Goal: Information Seeking & Learning: Learn about a topic

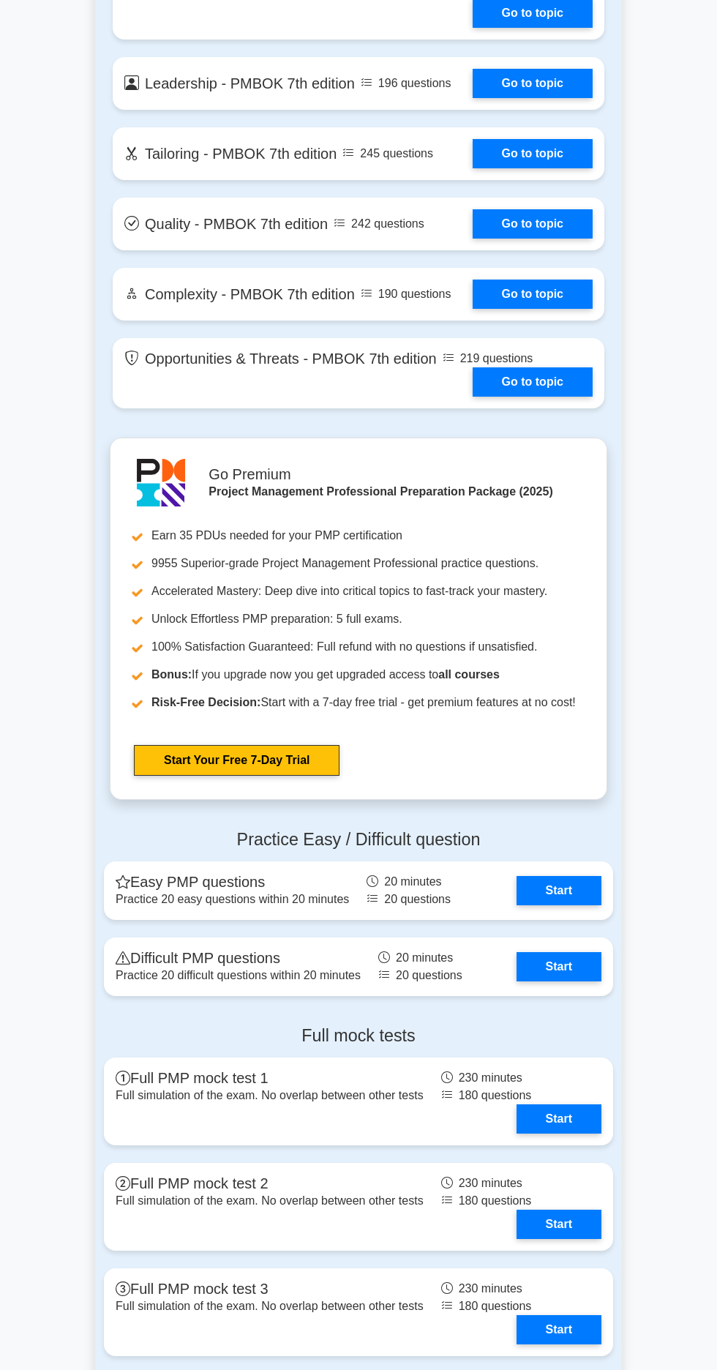
scroll to position [3764, 0]
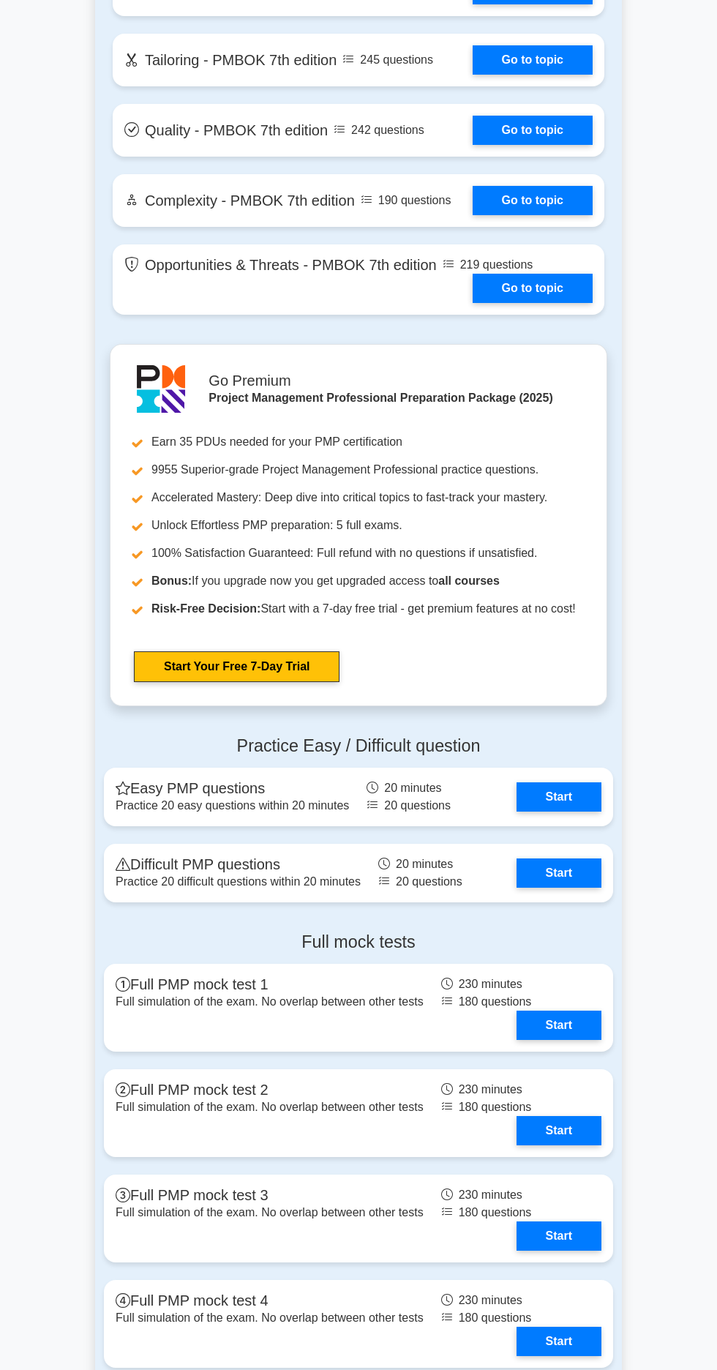
click at [554, 782] on link "Start" at bounding box center [559, 796] width 85 height 29
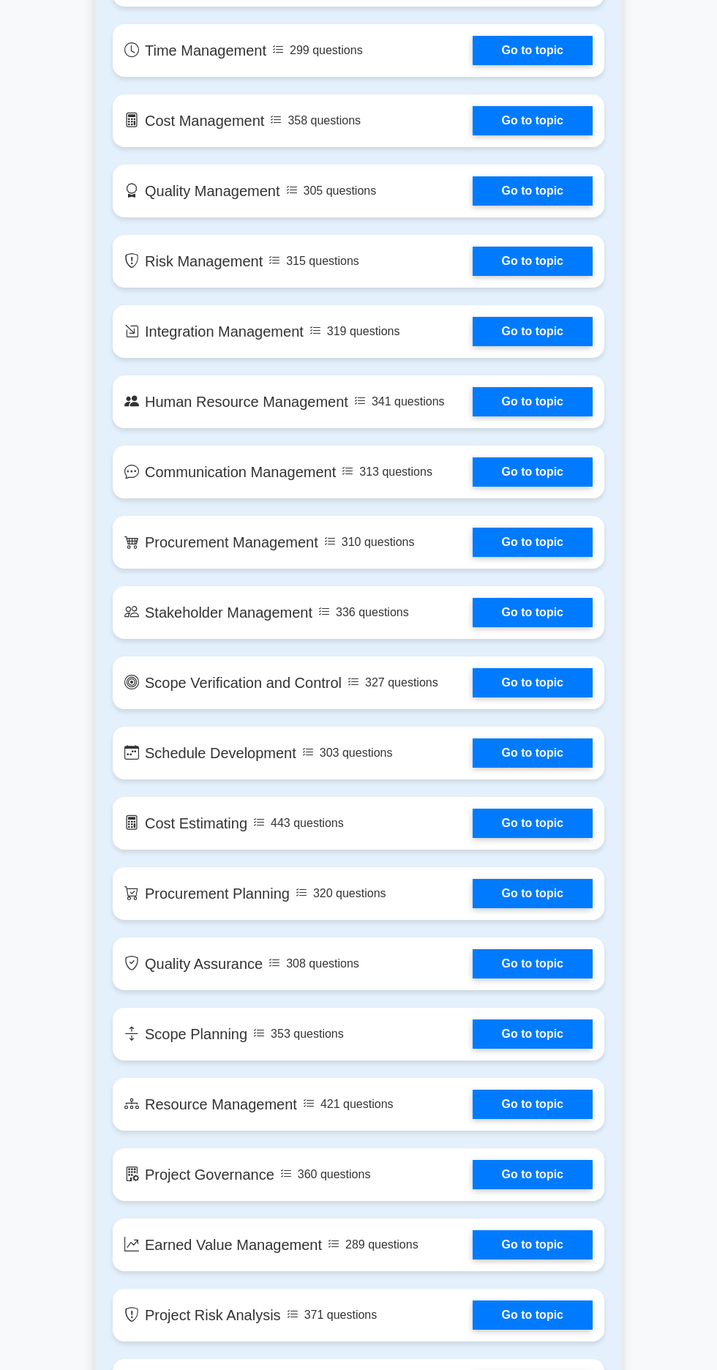
scroll to position [1299, 0]
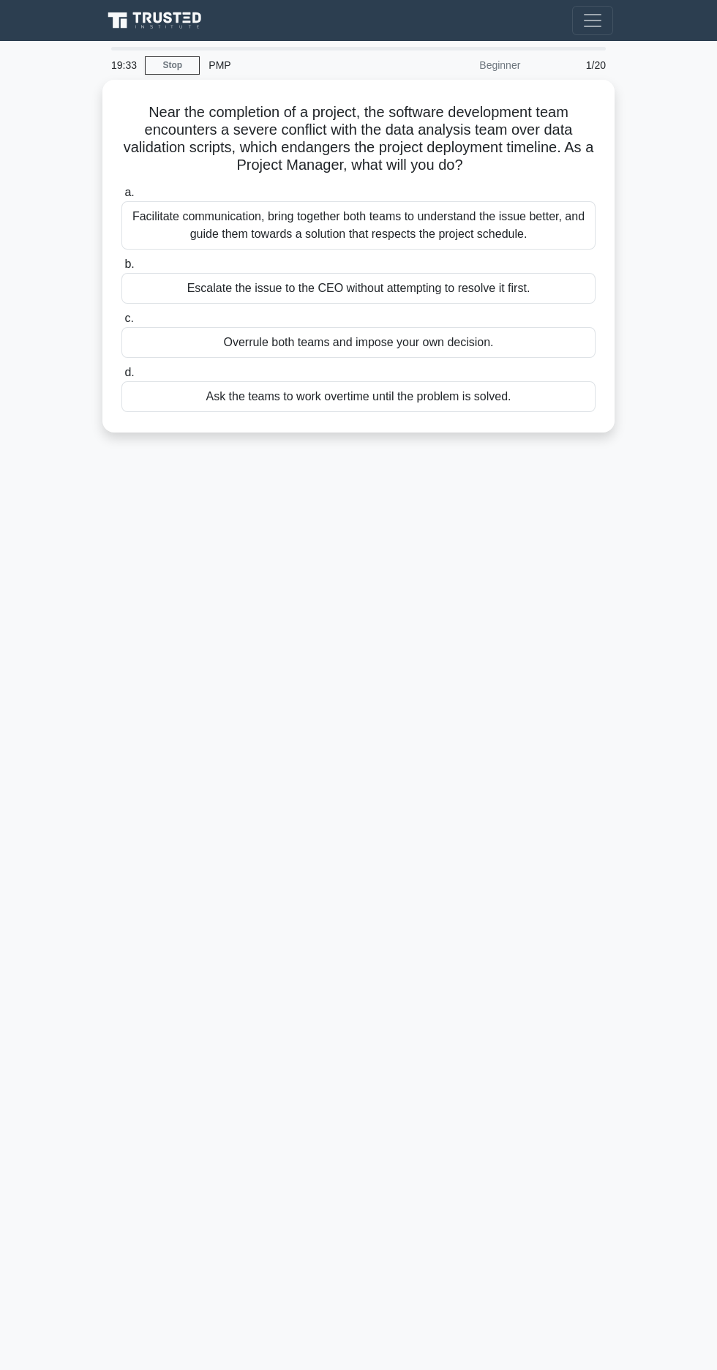
scroll to position [40, 0]
click at [217, 327] on div "Overrule both teams and impose your own decision." at bounding box center [358, 342] width 474 height 31
click at [121, 314] on input "c. Overrule both teams and impose your own decision." at bounding box center [121, 319] width 0 height 10
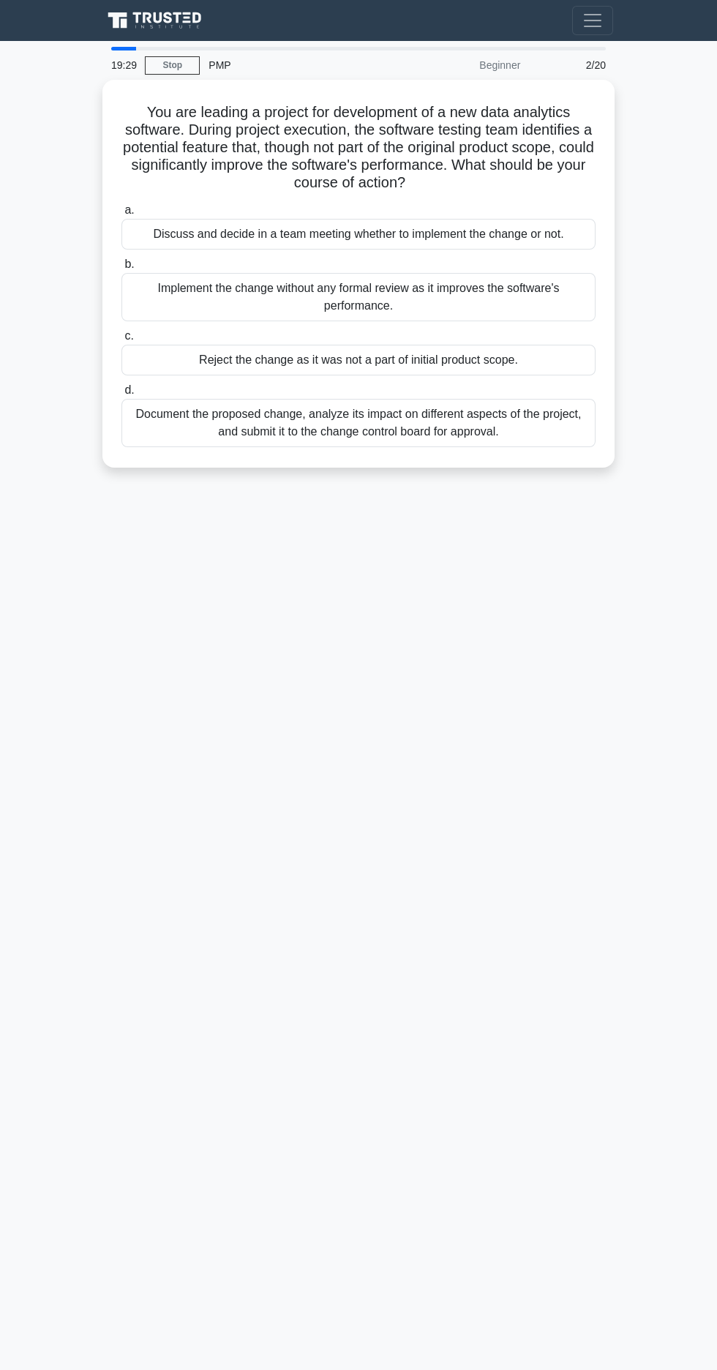
scroll to position [0, 0]
click at [244, 360] on div "Reject the change as it was not a part of initial product scope." at bounding box center [358, 360] width 474 height 31
click at [121, 341] on input "c. Reject the change as it was not a part of initial product scope." at bounding box center [121, 337] width 0 height 10
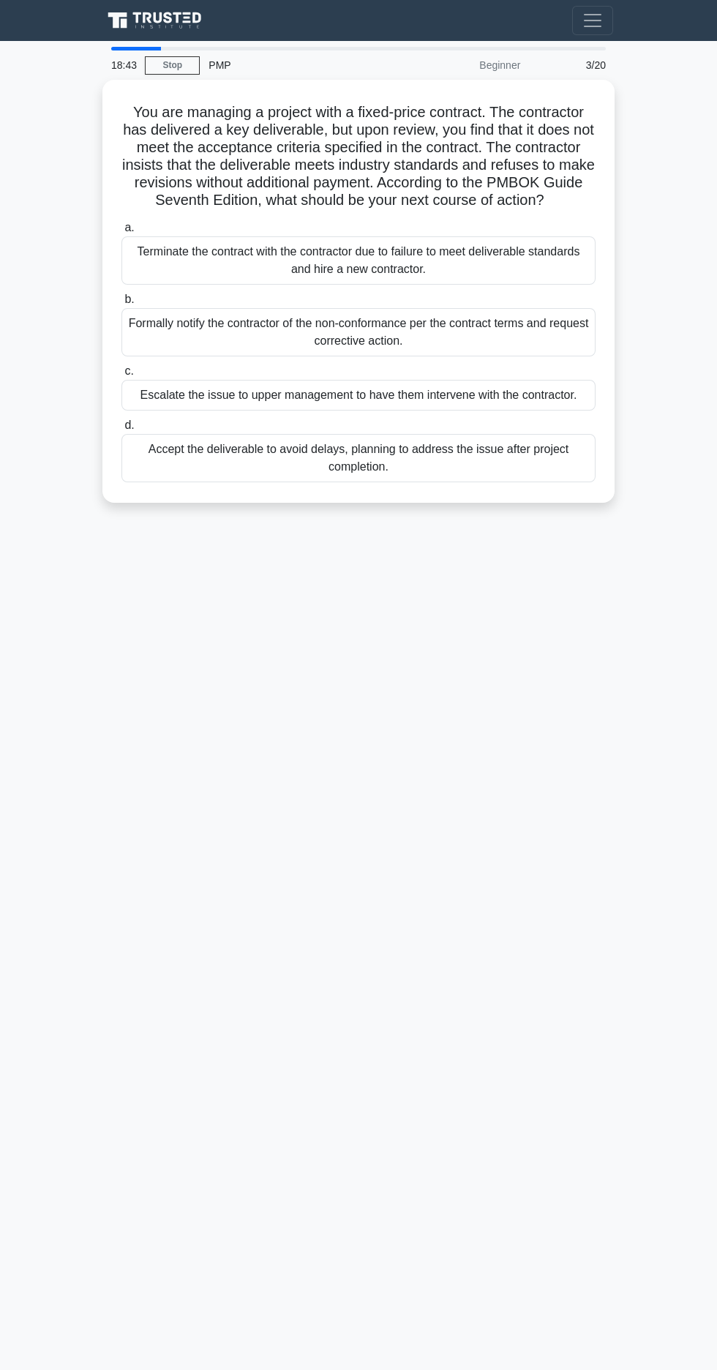
click at [160, 70] on link "Stop" at bounding box center [172, 65] width 55 height 18
